Goal: Task Accomplishment & Management: Complete application form

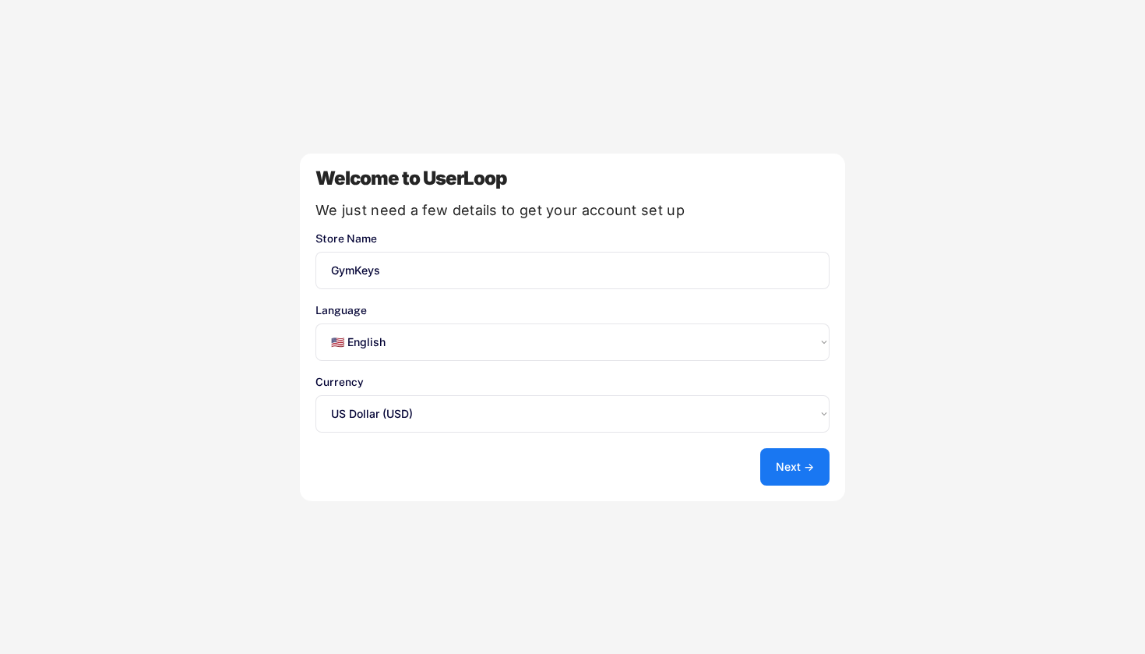
select select ""en""
select select ""1348695171700984260__LOOKUP__1635527639547x175194367885836100""
click at [782, 465] on button "Next →" at bounding box center [794, 466] width 69 height 37
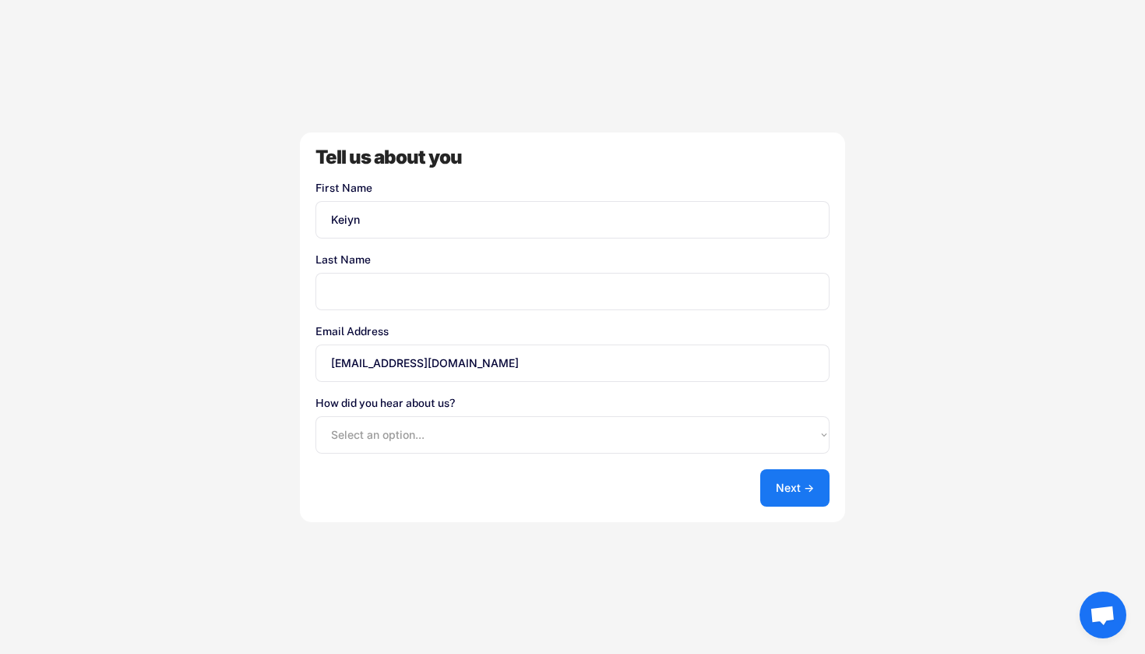
type input "Keiyn"
type input "Reller"
click at [259, 394] on div "Welcome to UserLoop We just need a few details to get your account set up Store…" at bounding box center [572, 327] width 1145 height 654
select select ""other""
click at [794, 478] on button "Next →" at bounding box center [794, 487] width 69 height 37
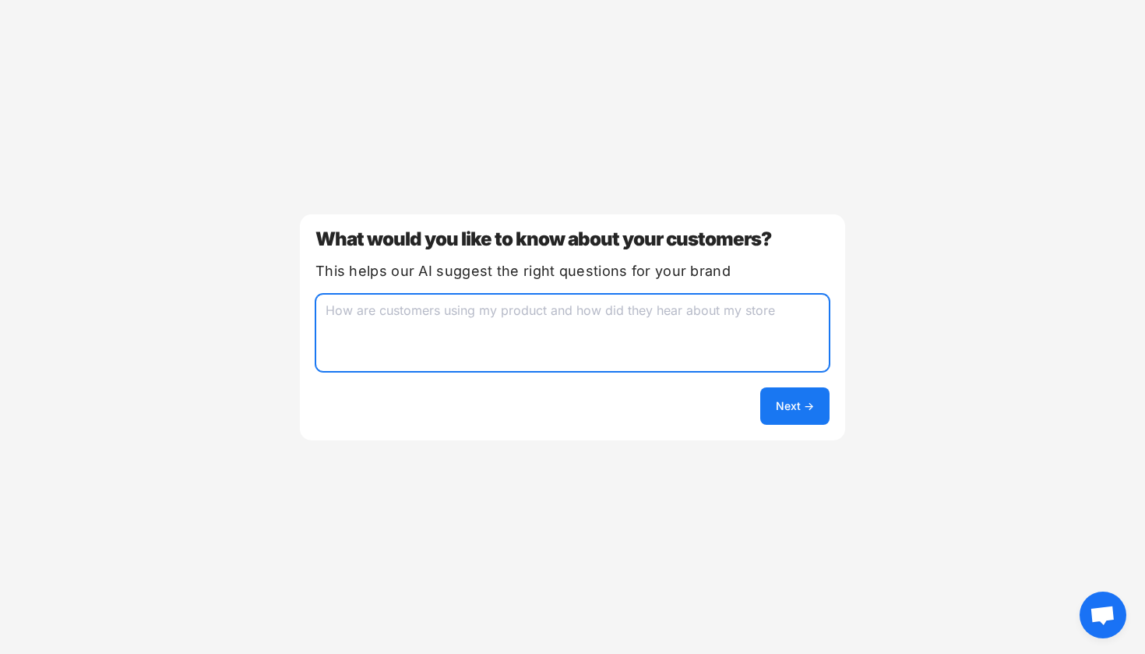
click at [738, 340] on textarea at bounding box center [572, 333] width 514 height 78
type textarea "Gym Clothing"
click at [809, 414] on button "Next →" at bounding box center [794, 405] width 69 height 37
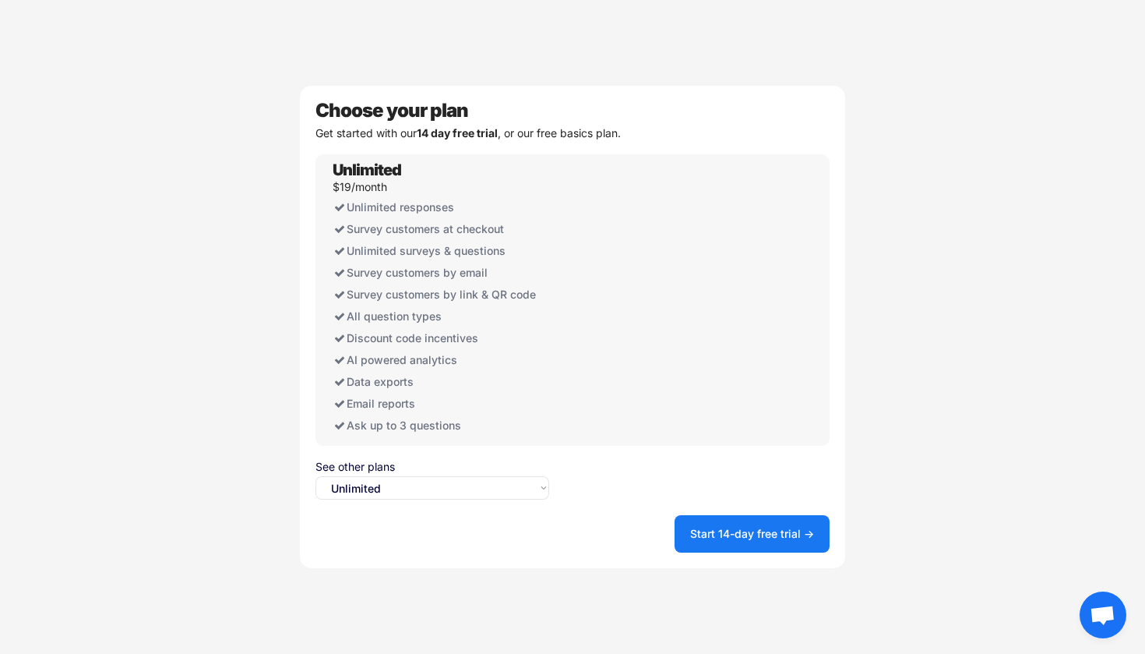
select select ""free0""
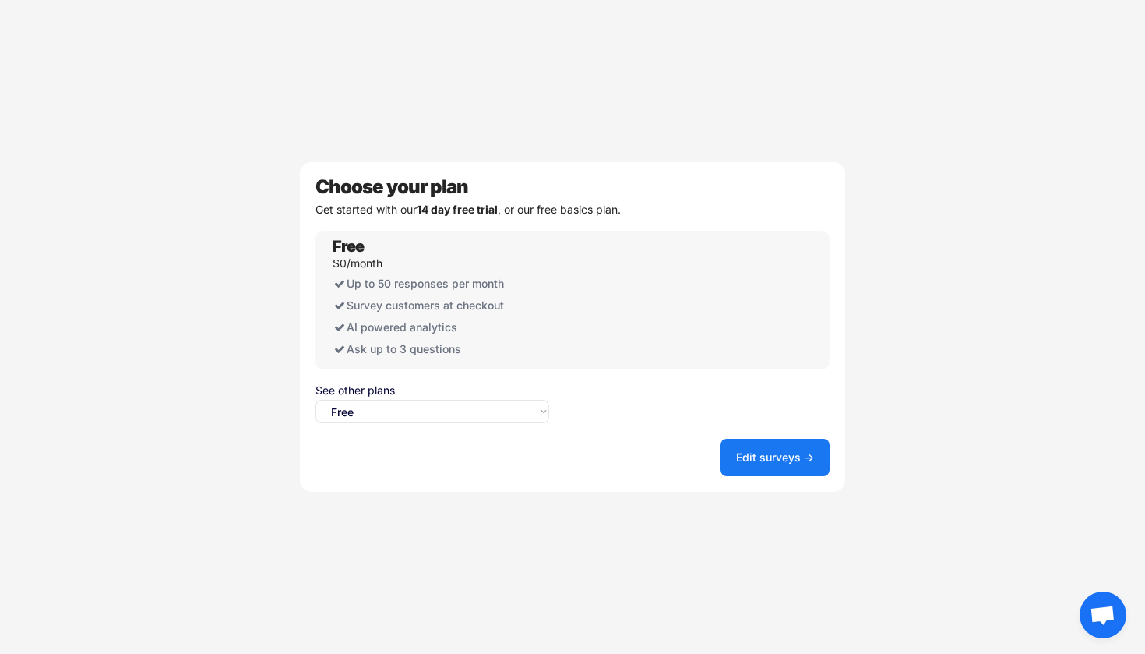
click at [760, 449] on button "Edit surveys →" at bounding box center [775, 457] width 109 height 37
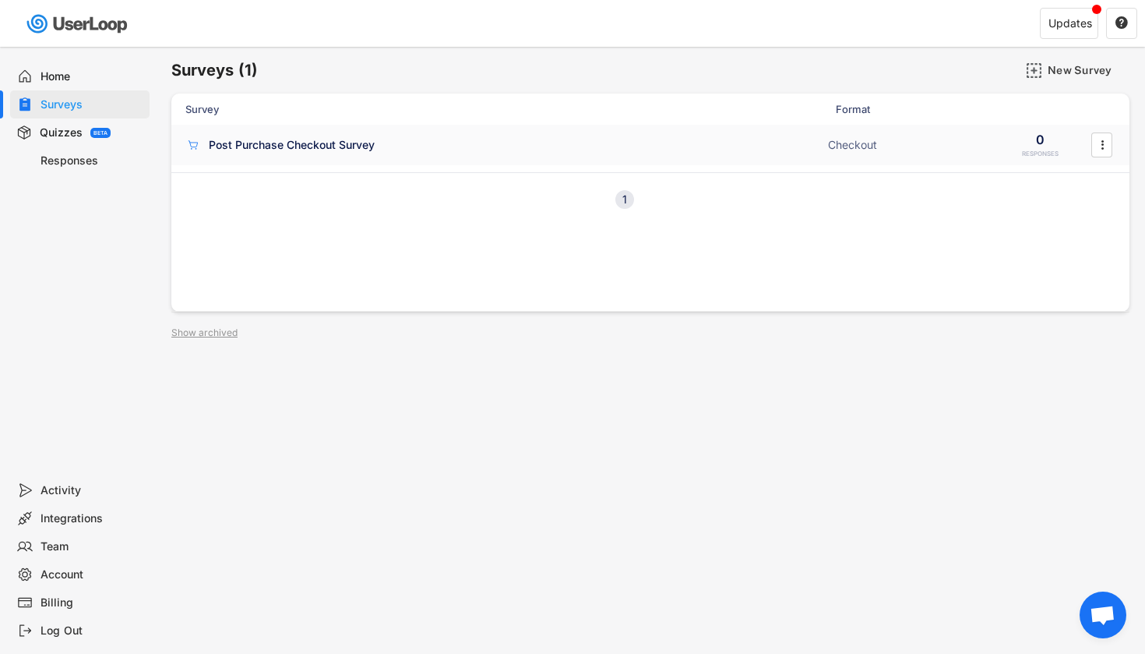
click at [337, 149] on div "Post Purchase Checkout Survey" at bounding box center [292, 145] width 166 height 16
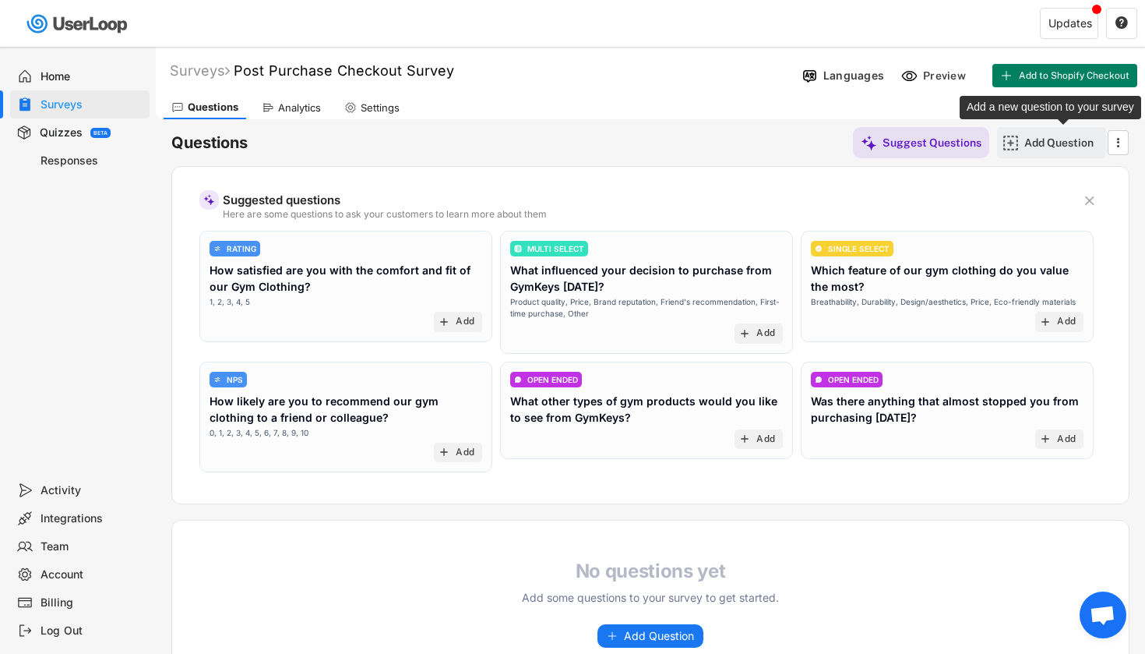
click at [1025, 144] on div "Add Question" at bounding box center [1063, 143] width 78 height 14
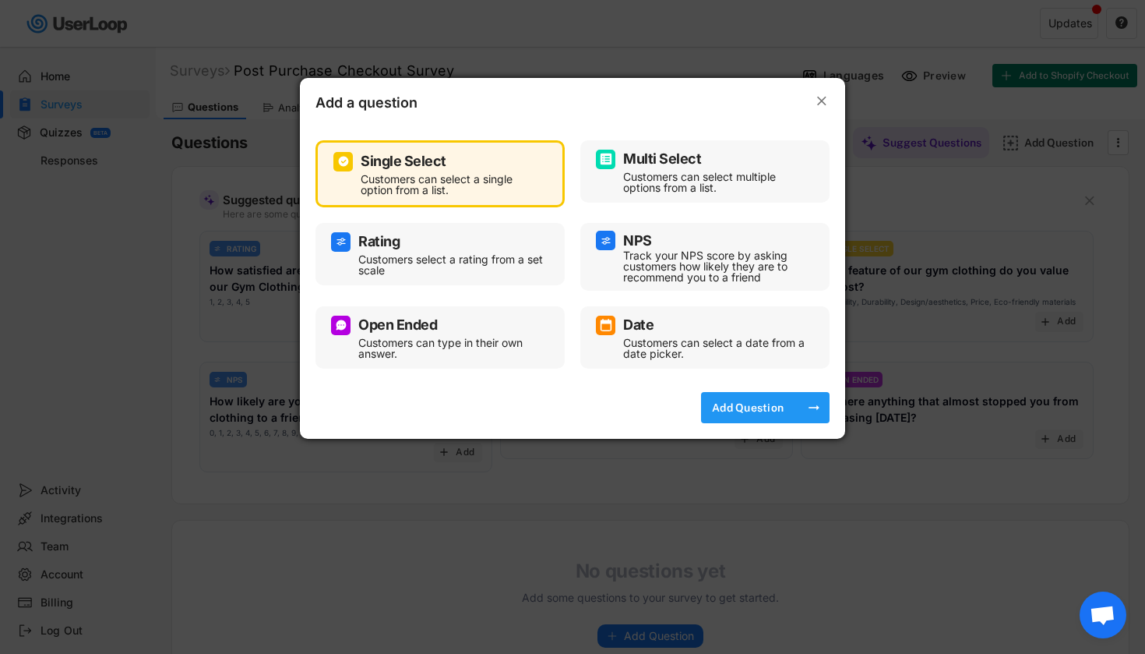
click at [750, 407] on div "Add Question" at bounding box center [748, 407] width 78 height 14
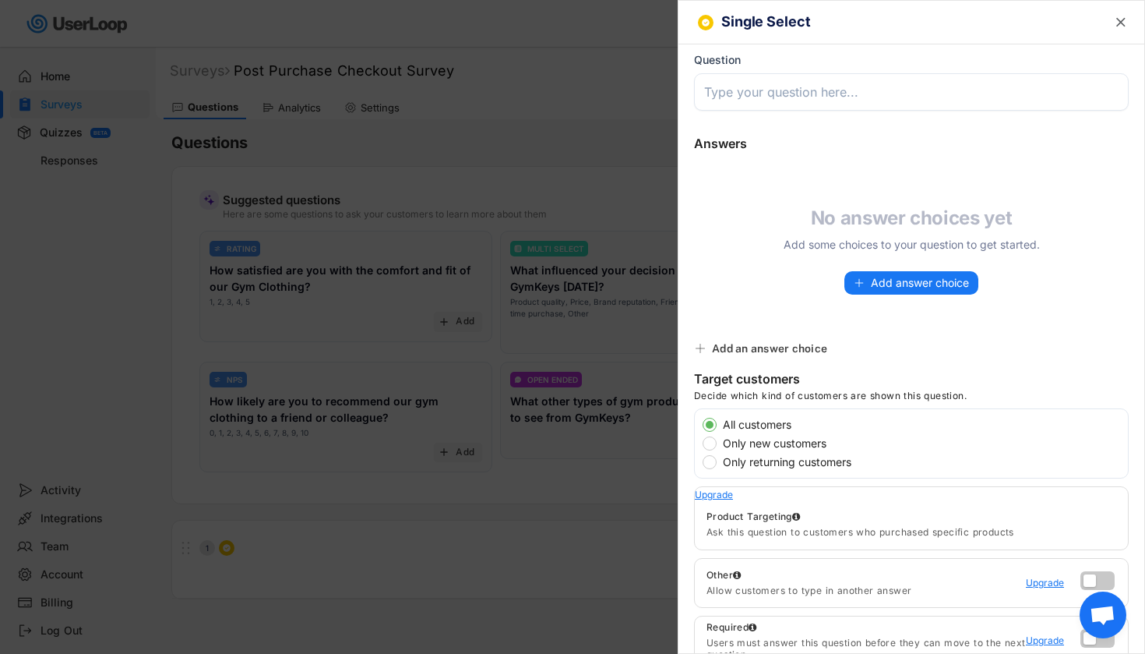
click at [1125, 29] on text "" at bounding box center [1120, 22] width 9 height 16
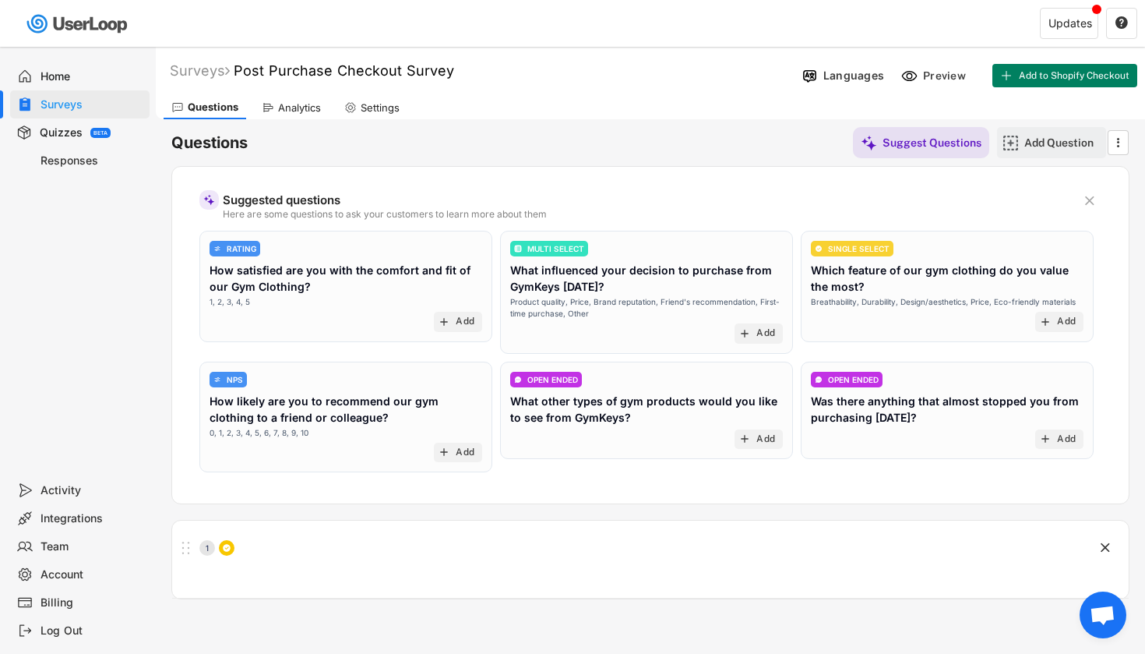
click at [1043, 143] on div "Add Question" at bounding box center [1063, 143] width 78 height 14
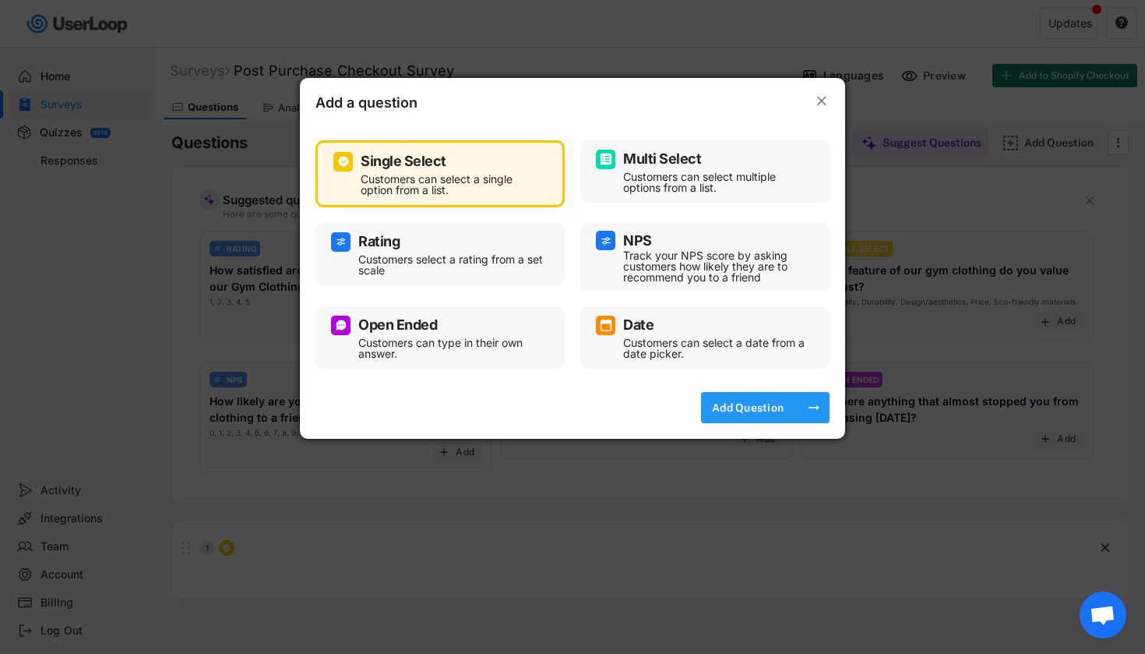
click at [766, 405] on div "Add Question" at bounding box center [748, 407] width 78 height 14
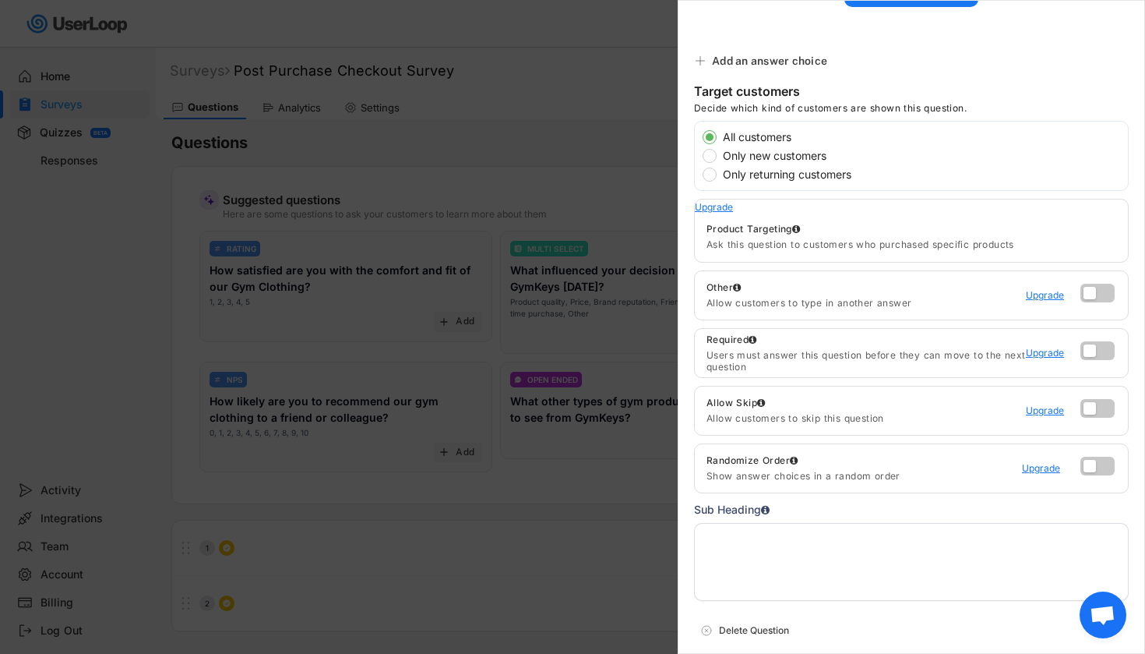
scroll to position [294, 0]
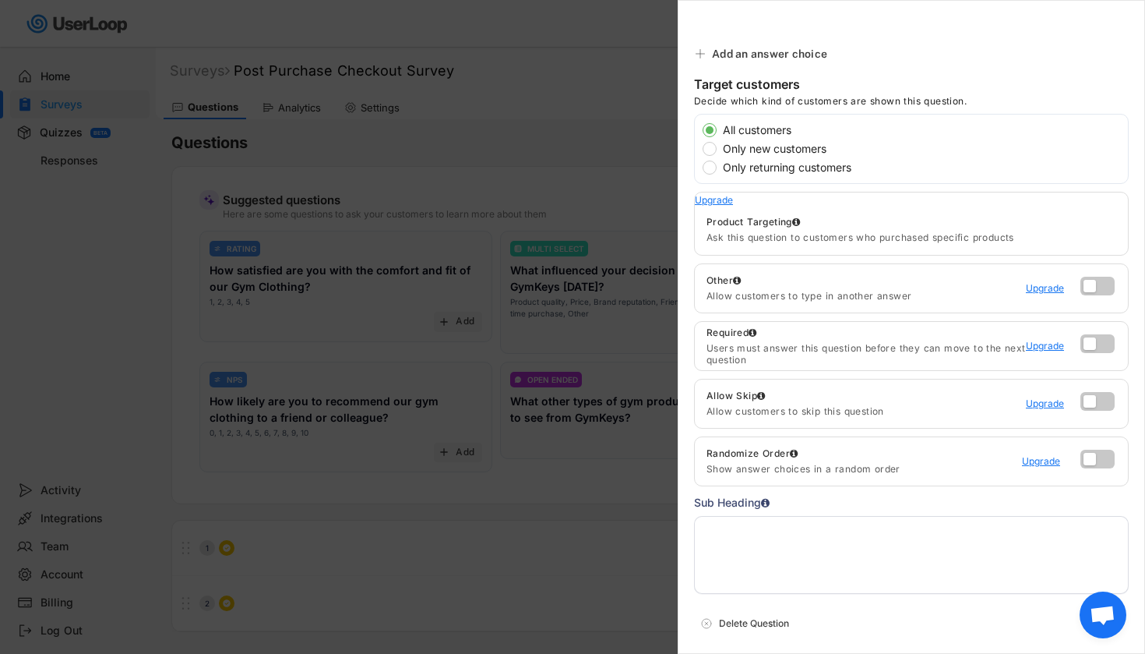
click at [583, 150] on div at bounding box center [572, 327] width 1145 height 654
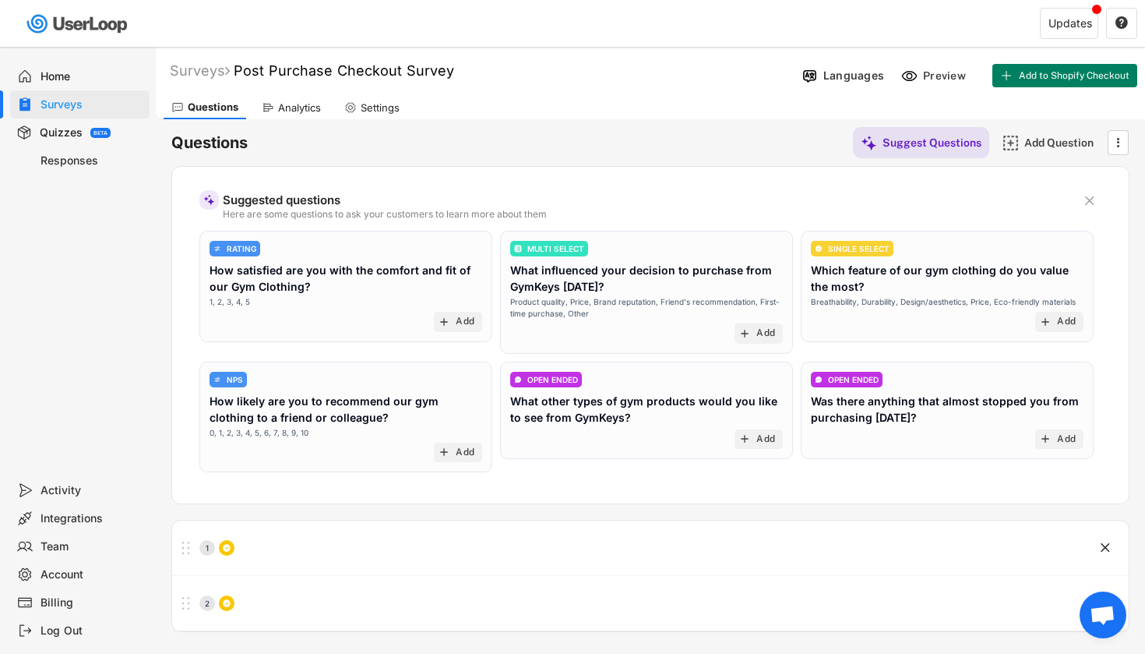
scroll to position [0, 0]
click at [61, 71] on div "Home" at bounding box center [92, 76] width 103 height 15
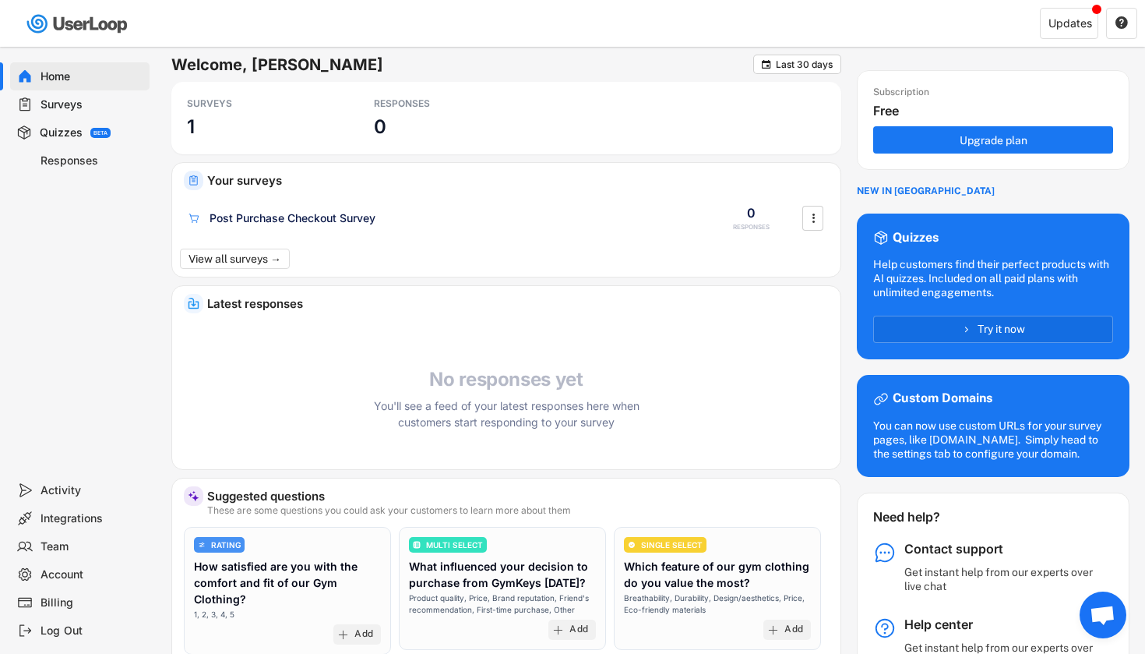
click at [73, 26] on img at bounding box center [78, 24] width 110 height 32
